Goal: Find specific page/section: Find specific page/section

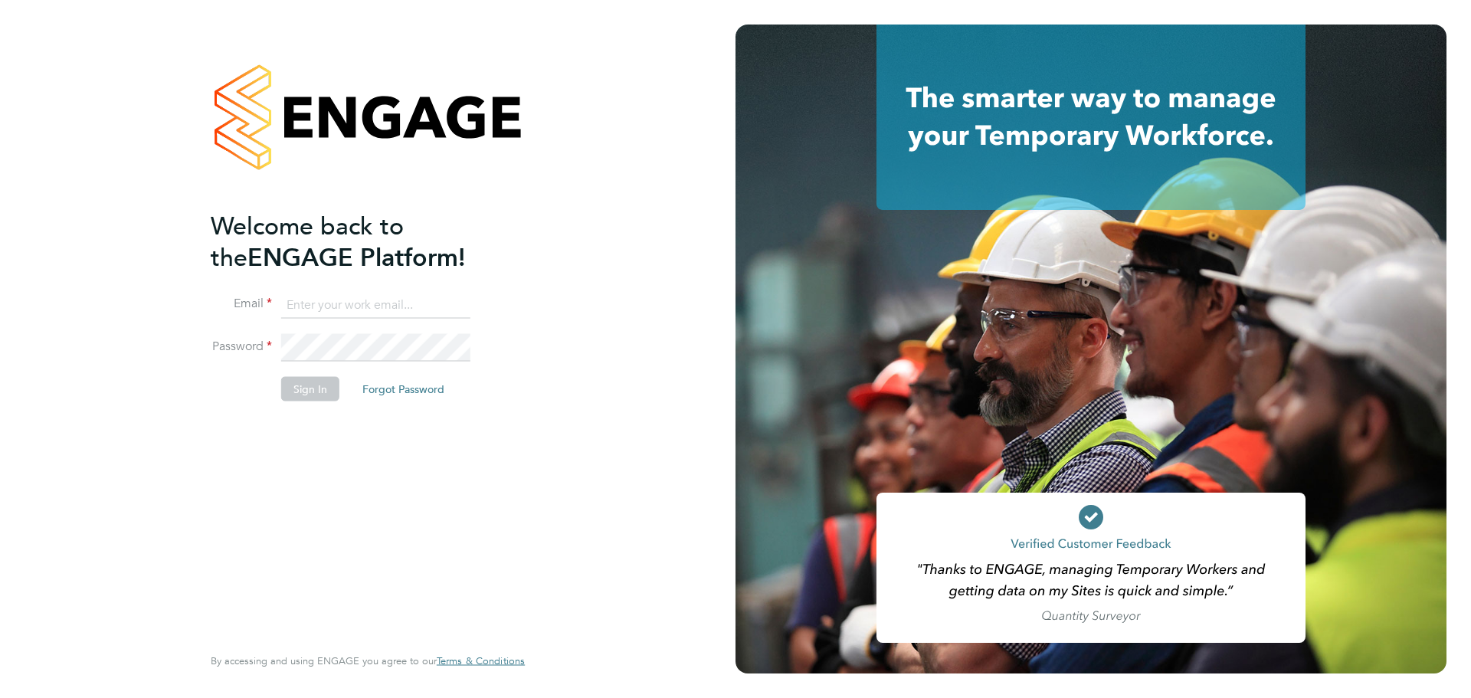
type input "[EMAIL_ADDRESS][PERSON_NAME][DOMAIN_NAME]"
drag, startPoint x: 312, startPoint y: 386, endPoint x: 550, endPoint y: 269, distance: 265.6
click at [312, 387] on button "Sign In" at bounding box center [310, 388] width 58 height 25
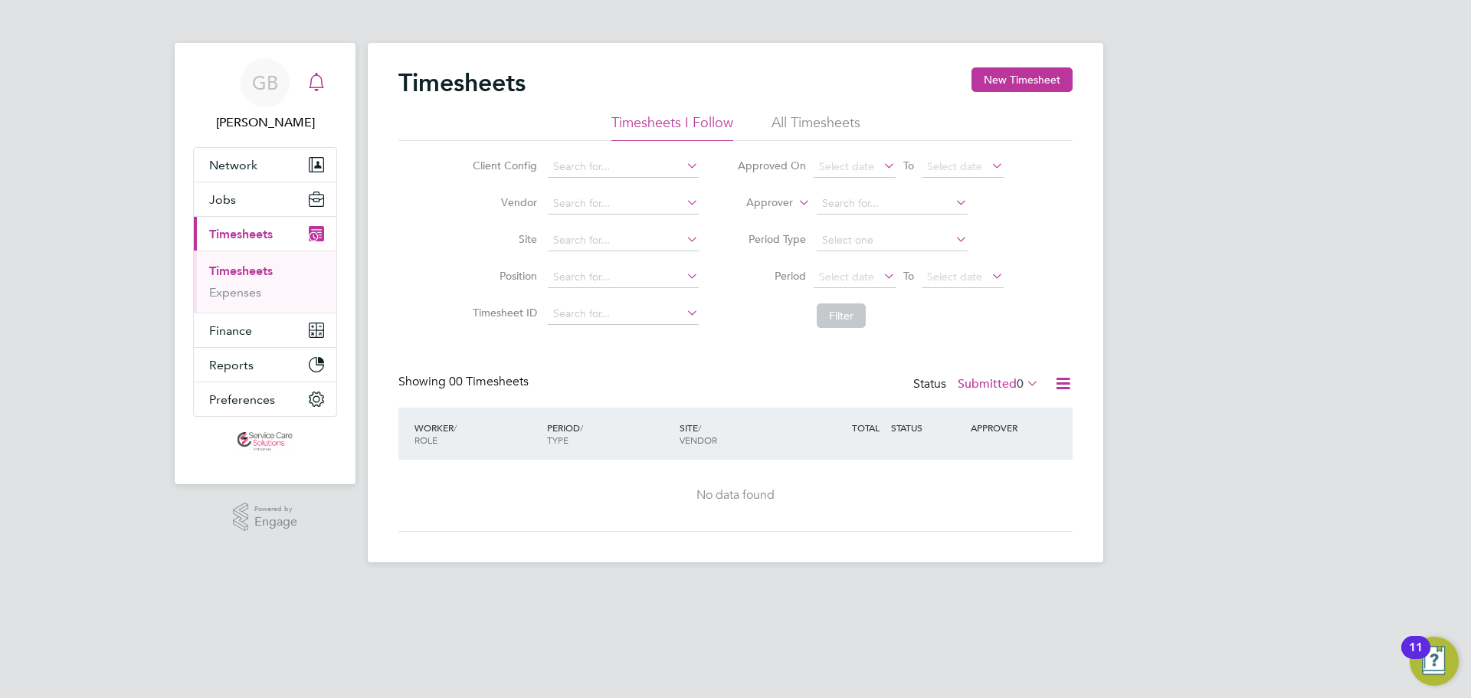
click at [309, 95] on div "Main navigation" at bounding box center [316, 82] width 31 height 31
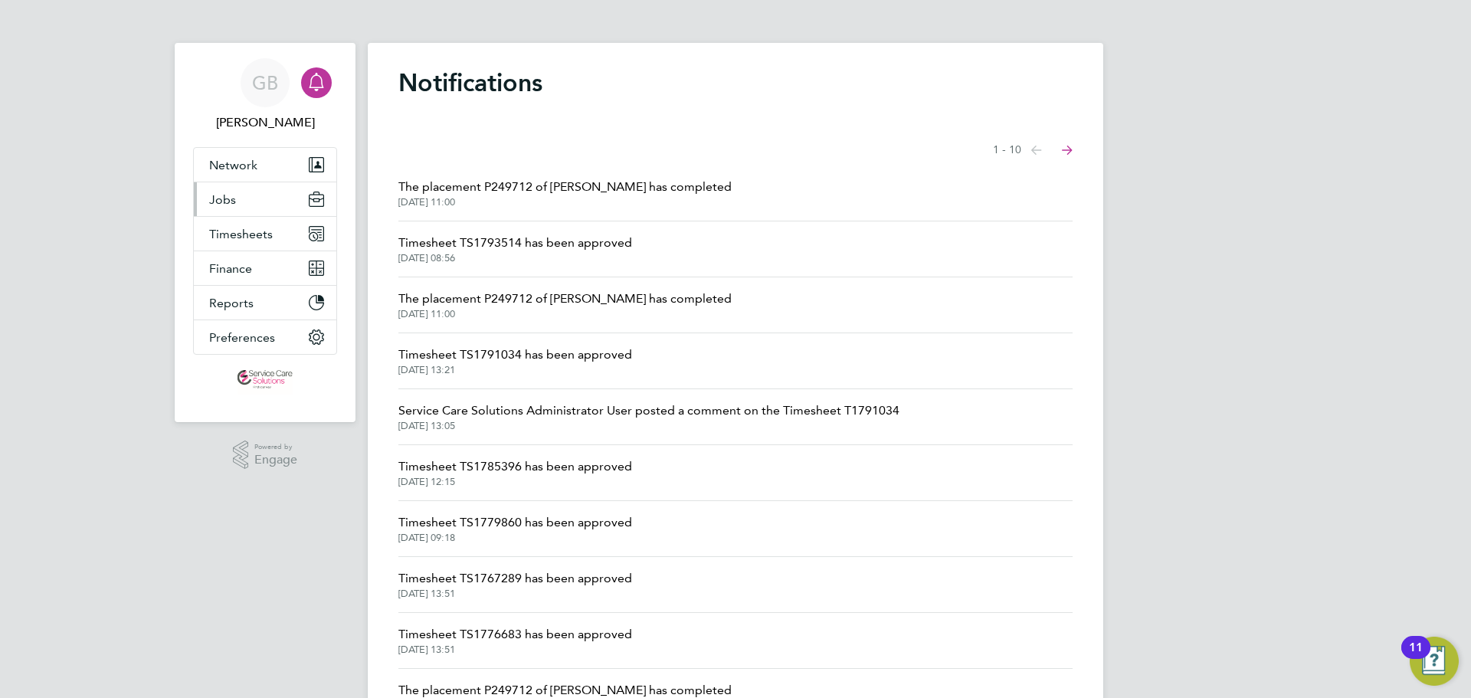
click at [252, 194] on button "Jobs" at bounding box center [265, 199] width 143 height 34
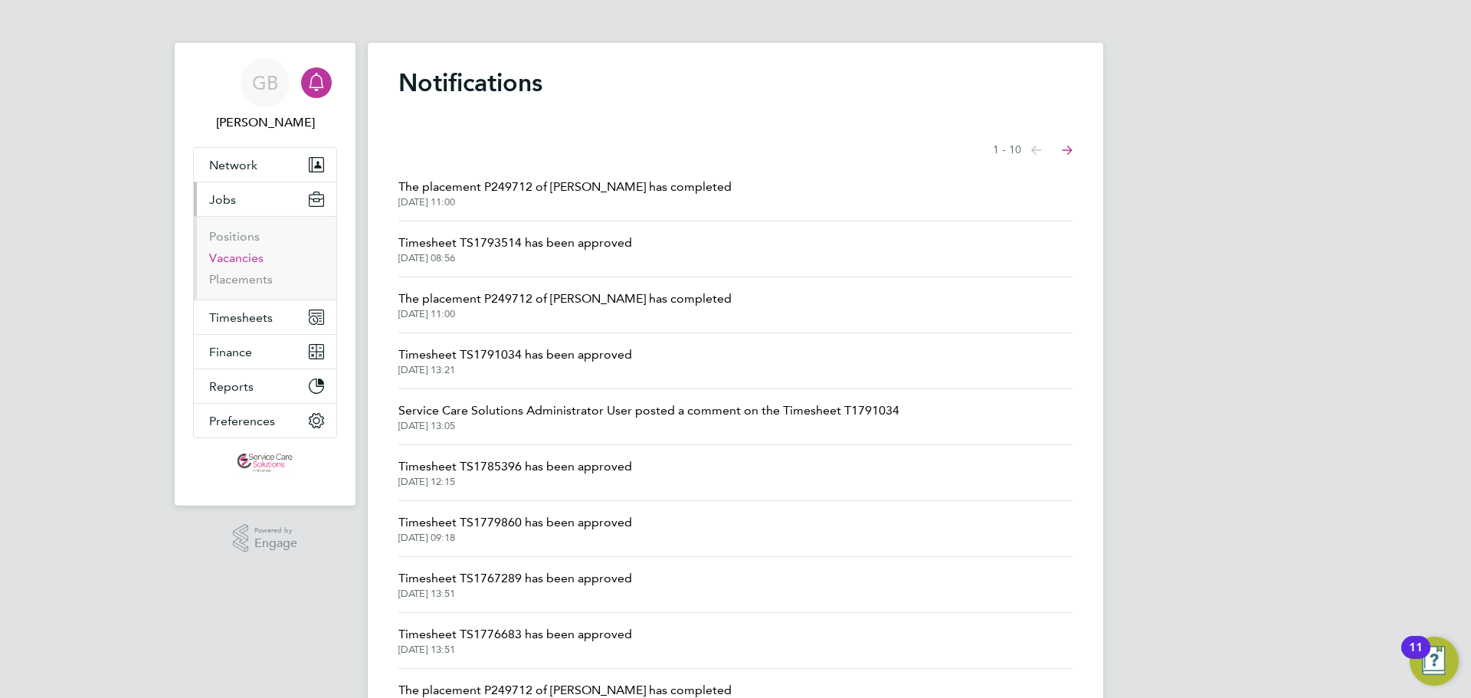
click at [247, 257] on link "Vacancies" at bounding box center [236, 258] width 54 height 15
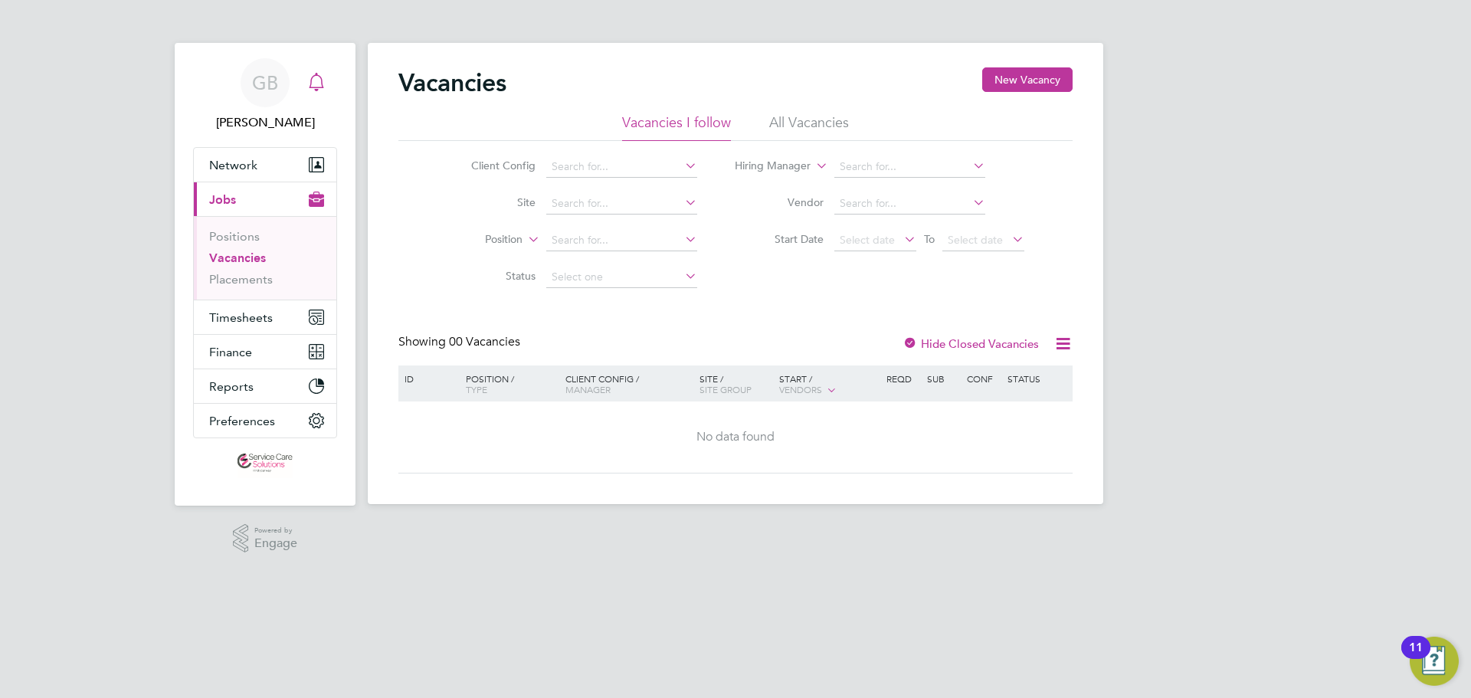
click at [319, 85] on icon "Main navigation" at bounding box center [316, 82] width 18 height 18
